Goal: Book appointment/travel/reservation

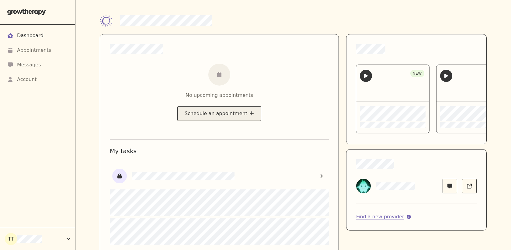
click at [197, 112] on button "Schedule an appointment" at bounding box center [219, 113] width 84 height 15
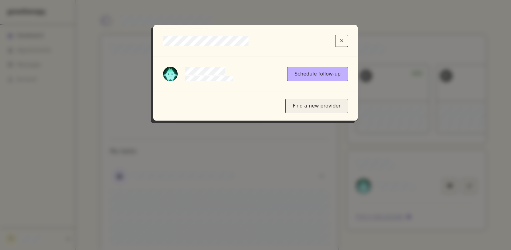
click at [307, 108] on div "Find a new provider" at bounding box center [316, 106] width 63 height 15
click at [311, 106] on div "Find a new provider" at bounding box center [316, 106] width 63 height 15
click at [345, 37] on button "Close modal" at bounding box center [341, 41] width 13 height 12
